Goal: Transaction & Acquisition: Purchase product/service

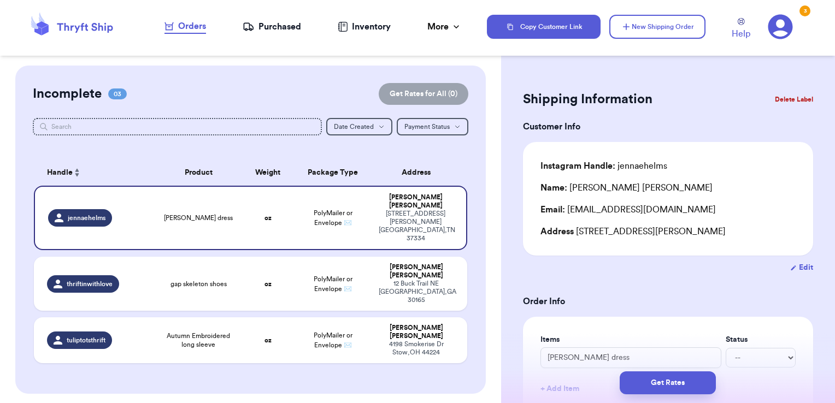
scroll to position [117, 0]
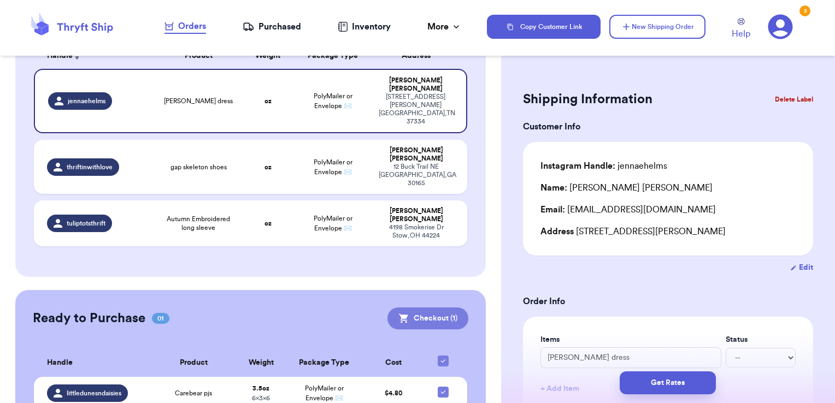
click at [403, 308] on button "Checkout ( 1 )" at bounding box center [428, 319] width 81 height 22
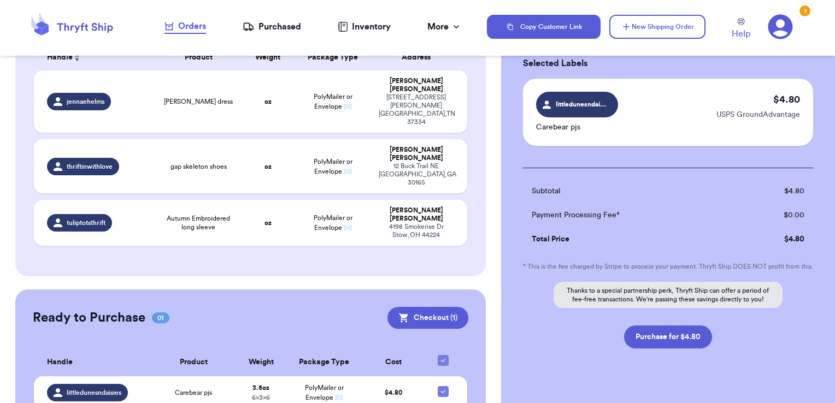
scroll to position [87, 0]
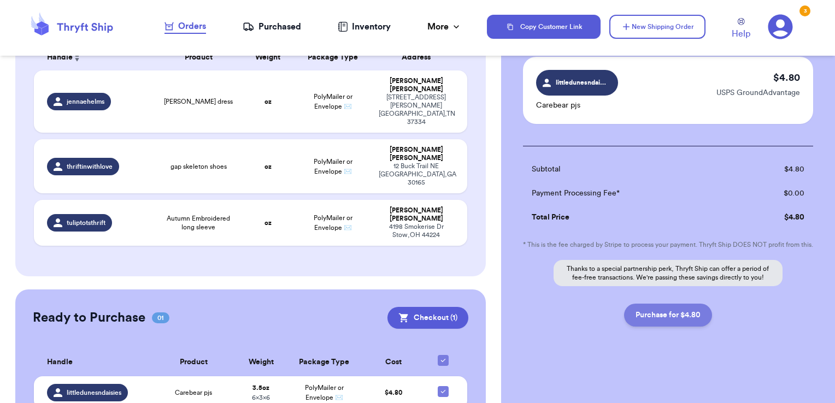
click at [683, 320] on button "Purchase for $4.80" at bounding box center [668, 315] width 88 height 23
checkbox input "false"
checkbox input "true"
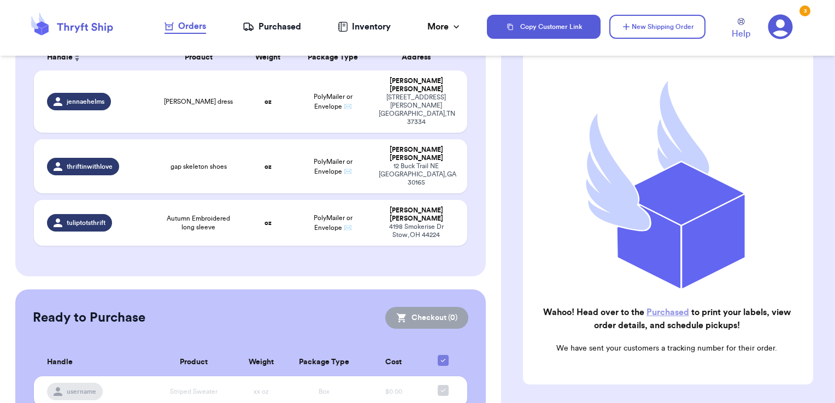
scroll to position [113, 0]
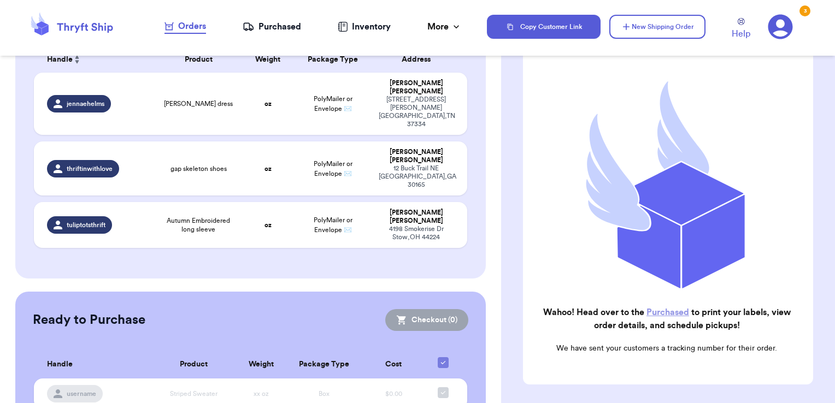
click at [677, 309] on link "Purchased" at bounding box center [668, 312] width 43 height 9
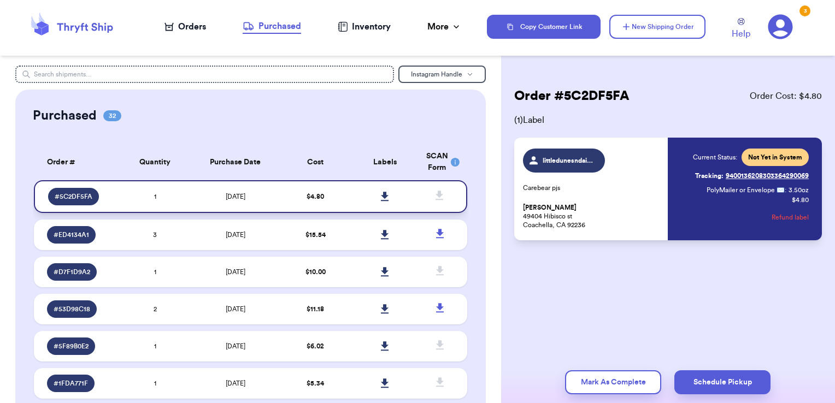
click at [381, 194] on icon at bounding box center [385, 197] width 8 height 10
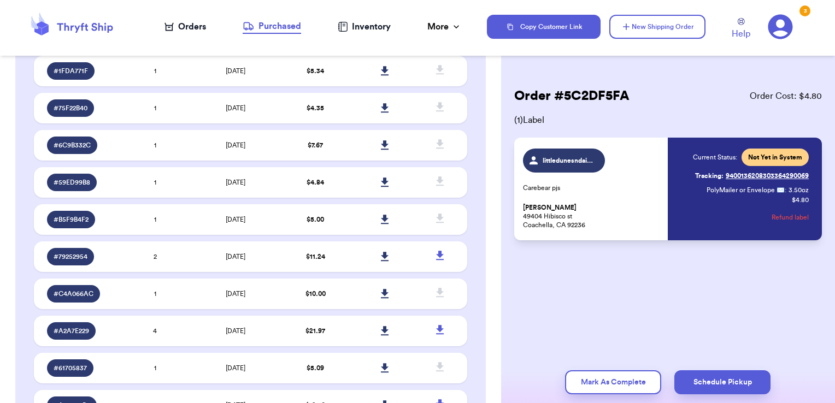
scroll to position [353, 0]
